Goal: Navigation & Orientation: Find specific page/section

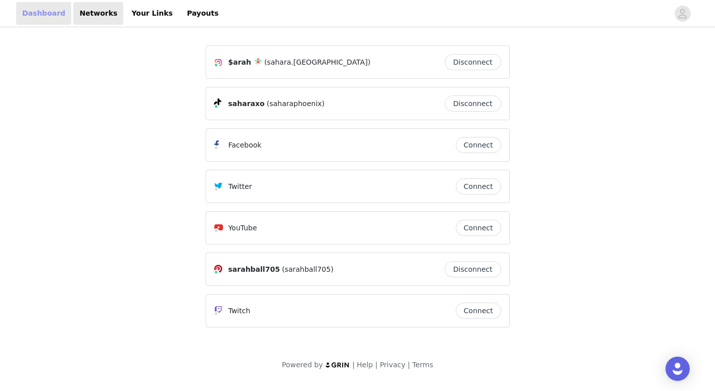
click at [47, 16] on link "Dashboard" at bounding box center [43, 13] width 55 height 23
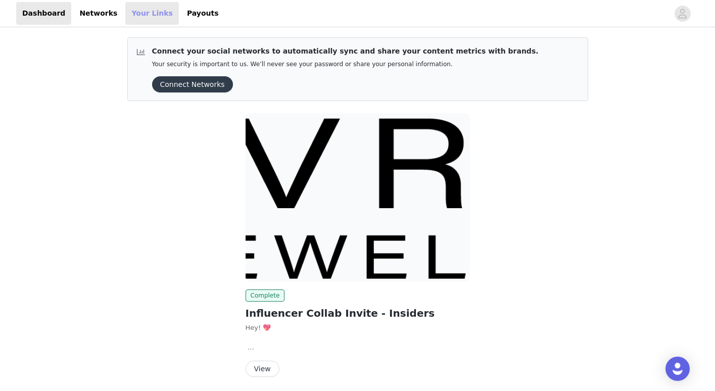
click at [137, 10] on link "Your Links" at bounding box center [152, 13] width 54 height 23
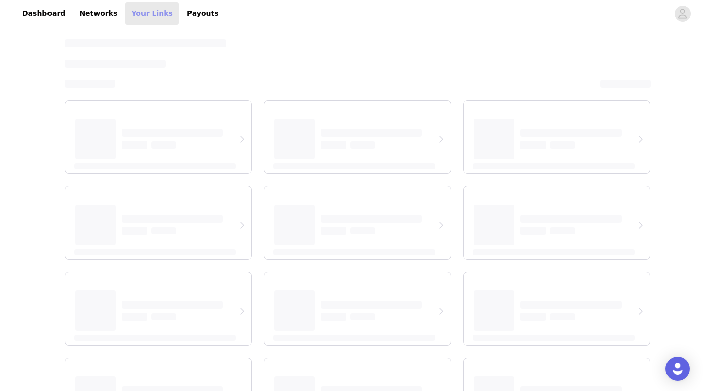
select select "12"
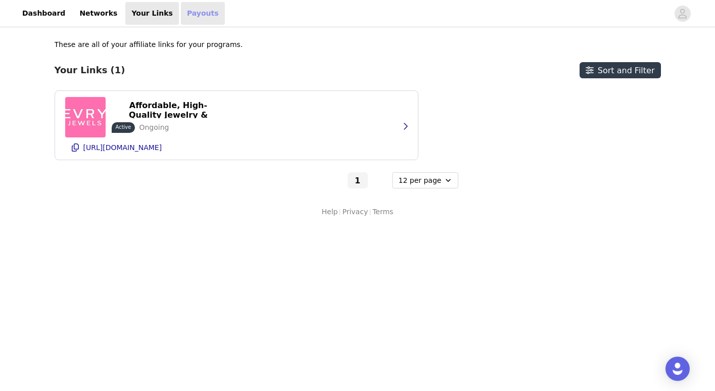
click at [187, 14] on link "Payouts" at bounding box center [203, 13] width 44 height 23
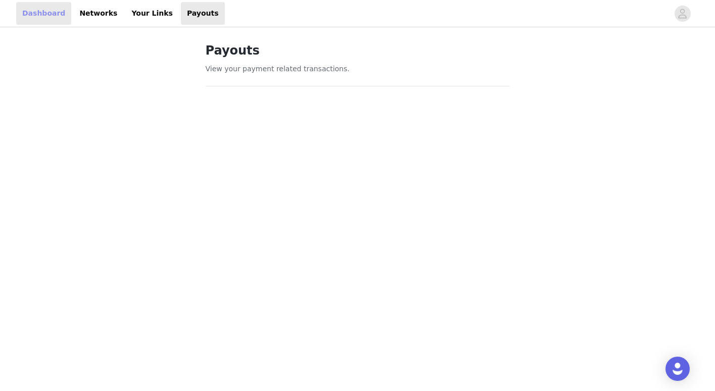
click at [47, 13] on link "Dashboard" at bounding box center [43, 13] width 55 height 23
